Goal: Task Accomplishment & Management: Use online tool/utility

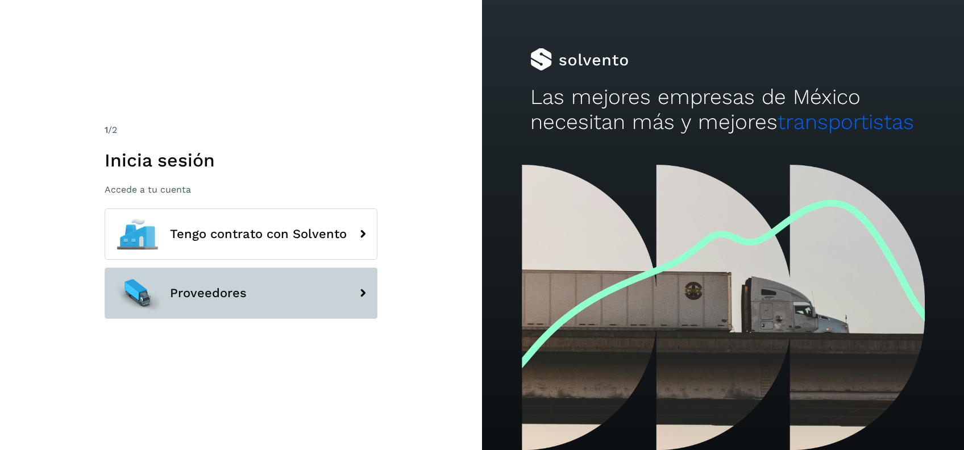
click at [283, 310] on button "Proveedores" at bounding box center [241, 293] width 273 height 51
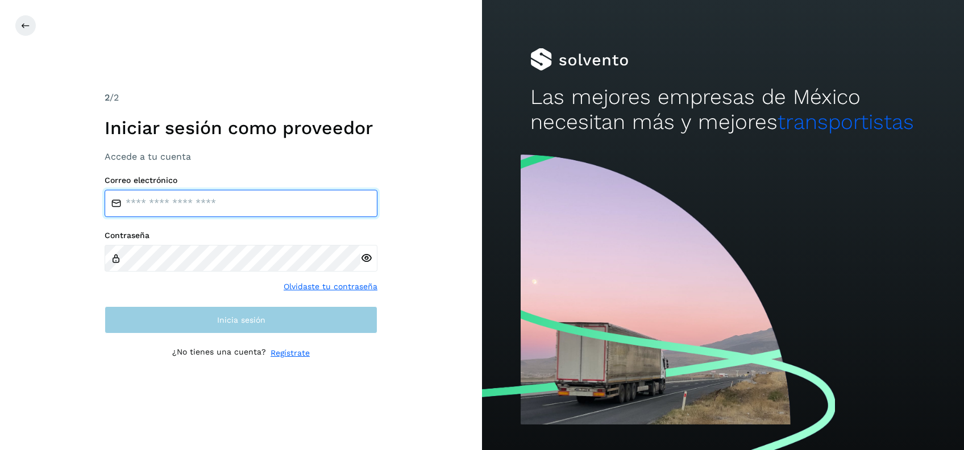
type input "**********"
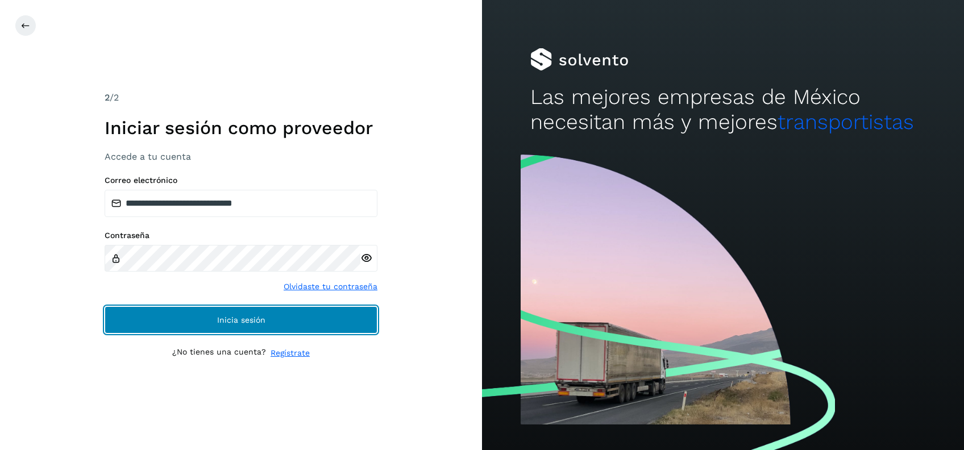
click at [246, 320] on span "Inicia sesión" at bounding box center [241, 320] width 48 height 8
click at [241, 318] on span "Inicia sesión" at bounding box center [241, 320] width 48 height 8
click at [237, 321] on span "Inicia sesión" at bounding box center [241, 320] width 48 height 8
click at [271, 323] on button "Inicia sesión" at bounding box center [241, 319] width 273 height 27
click at [284, 320] on button "Inicia sesión" at bounding box center [241, 319] width 273 height 27
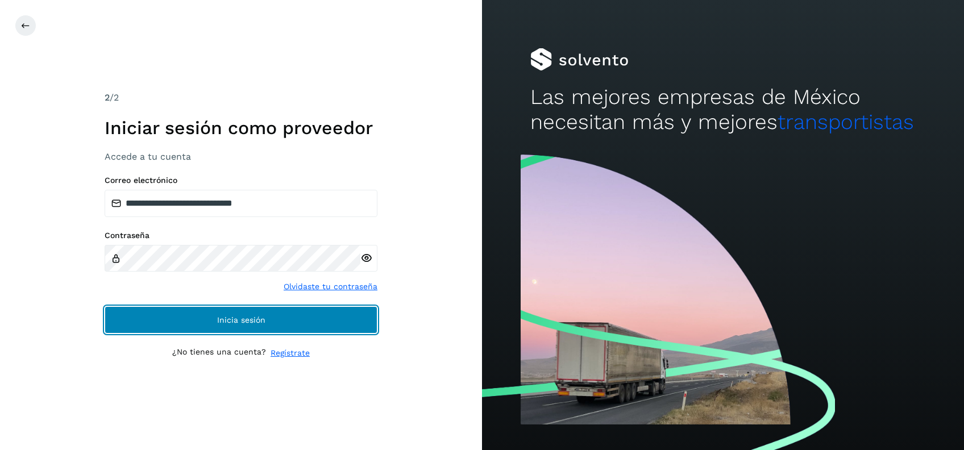
click at [284, 320] on button "Inicia sesión" at bounding box center [241, 319] width 273 height 27
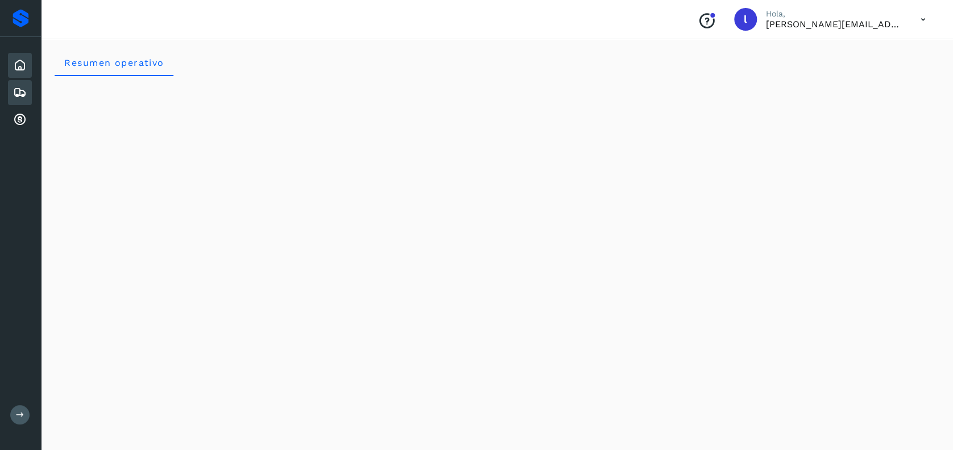
click at [20, 65] on icon at bounding box center [20, 66] width 14 height 14
click at [20, 86] on icon at bounding box center [20, 93] width 14 height 14
